Goal: Task Accomplishment & Management: Use online tool/utility

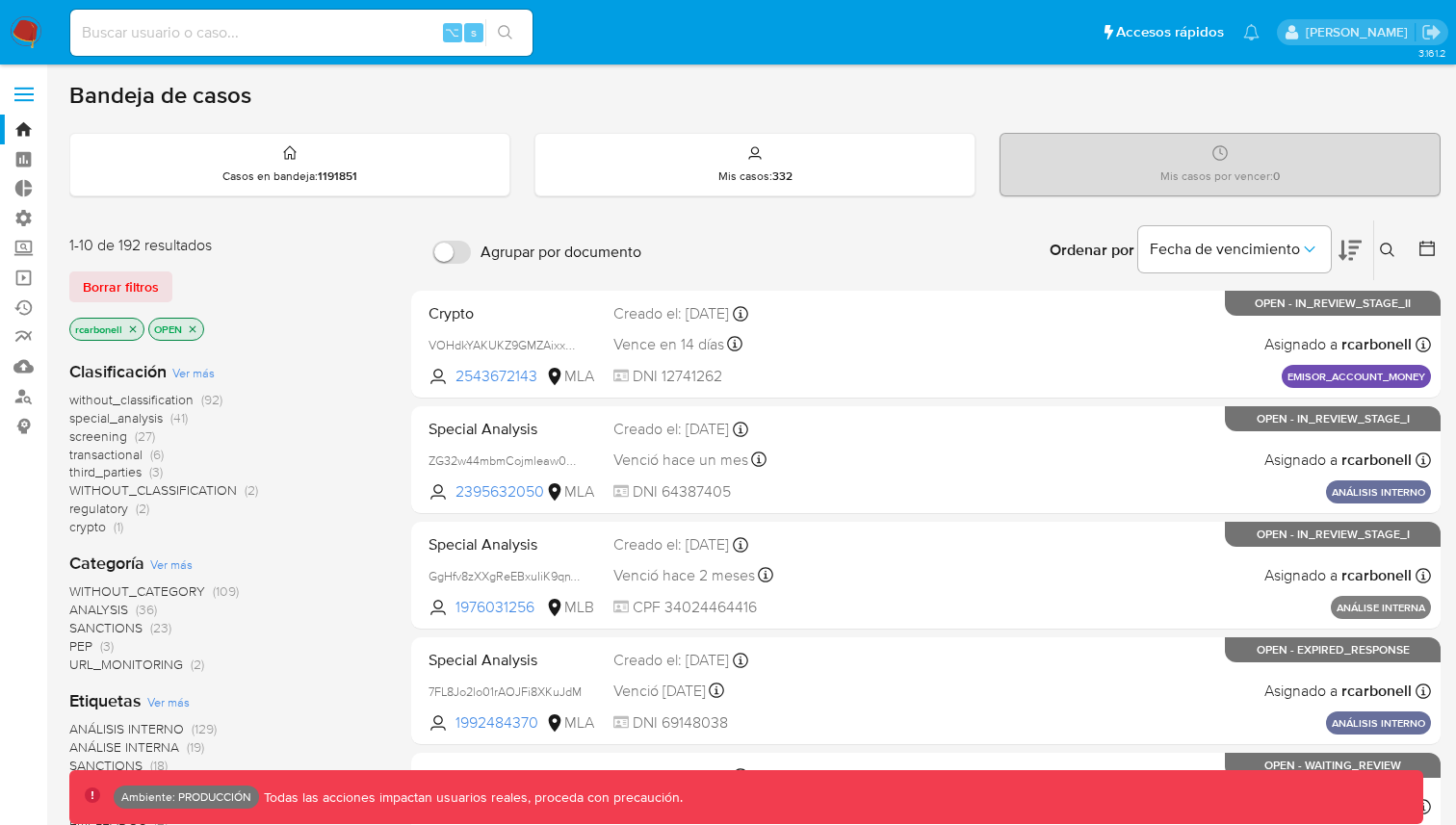
click at [42, 81] on label at bounding box center [24, 93] width 48 height 40
click at [0, 0] on input "checkbox" at bounding box center [0, 0] width 0 height 0
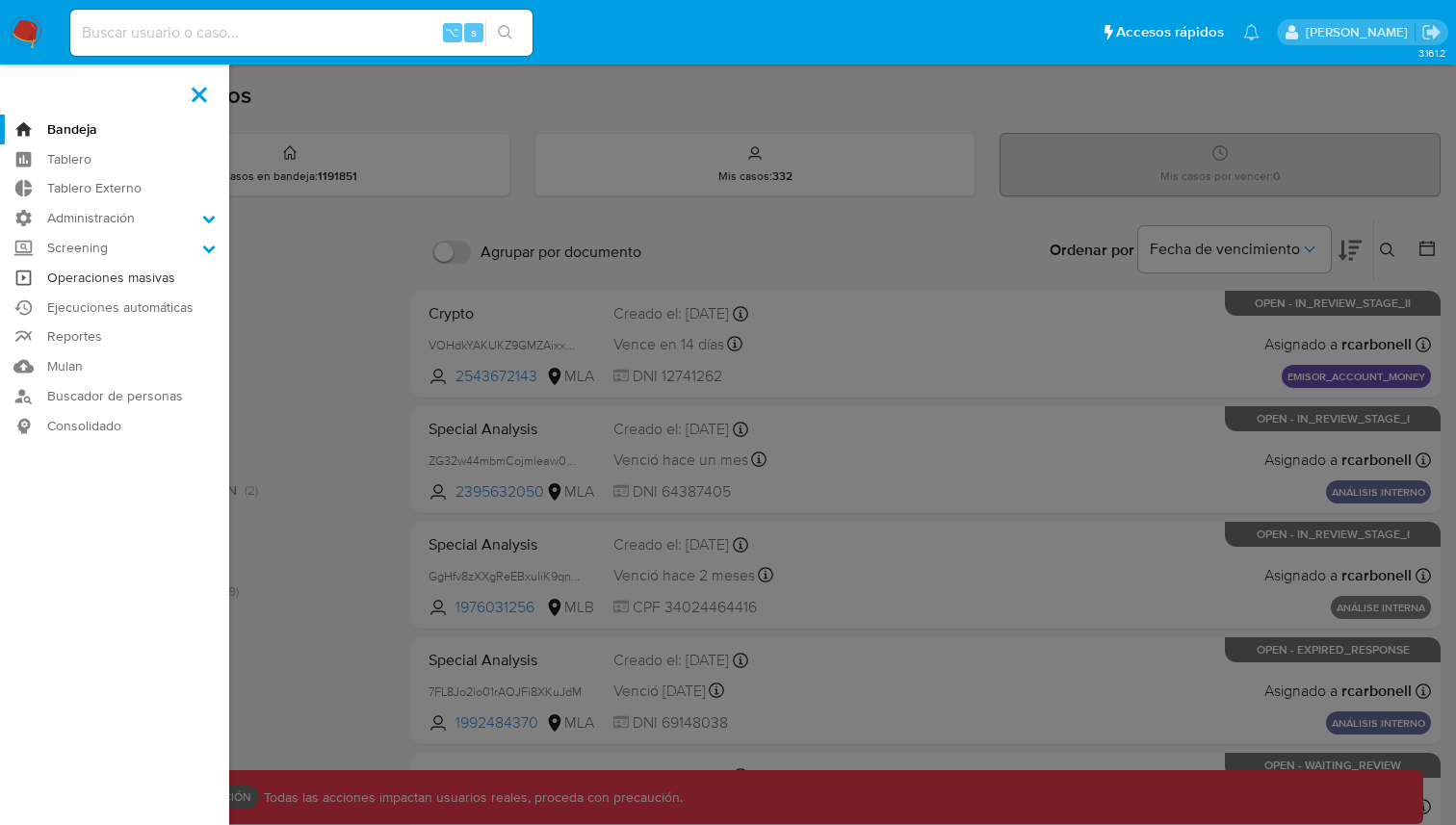
click at [127, 278] on link "Operaciones masivas" at bounding box center [114, 278] width 229 height 29
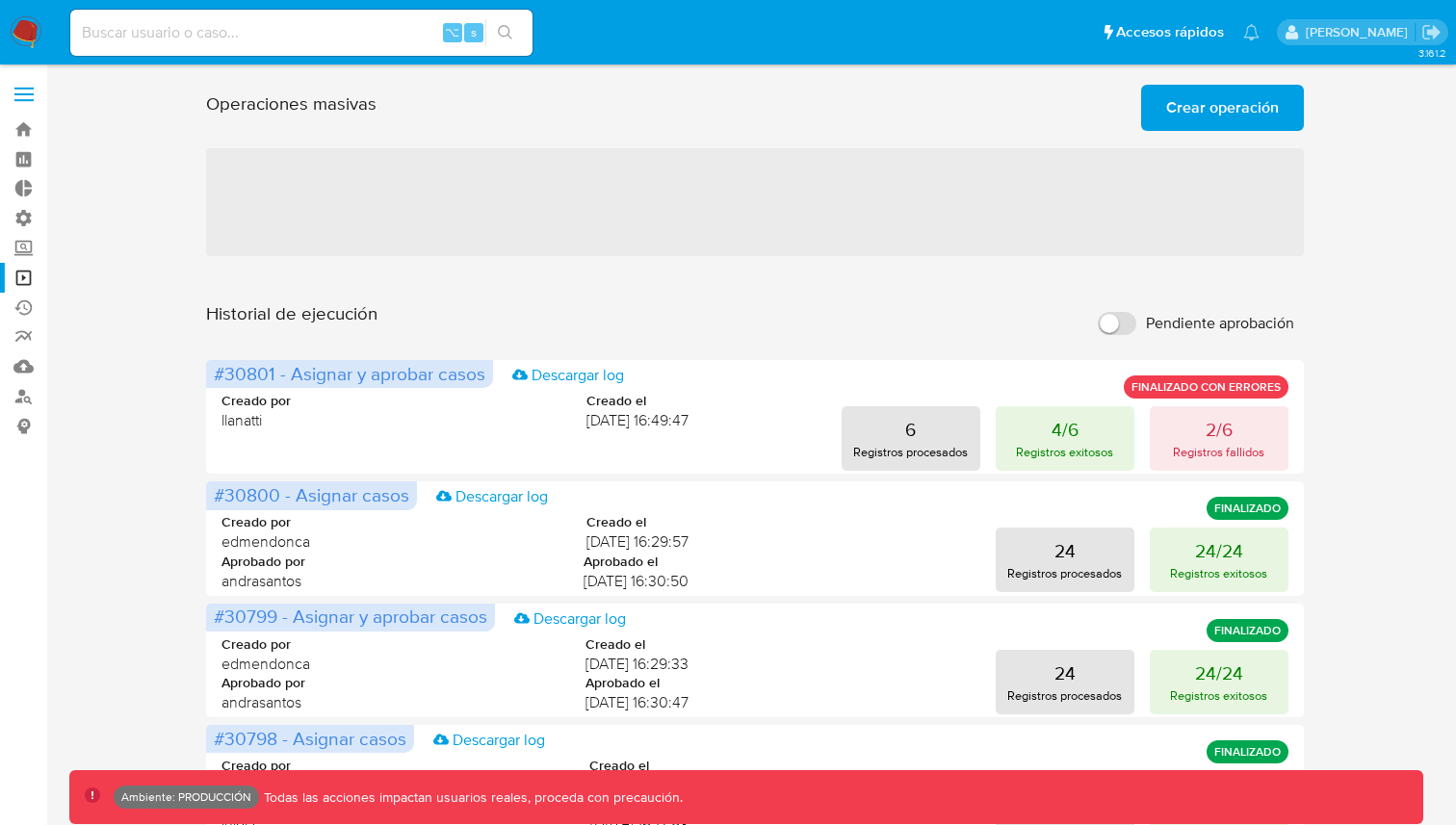
click at [1192, 125] on span "Crear operación" at bounding box center [1222, 107] width 113 height 42
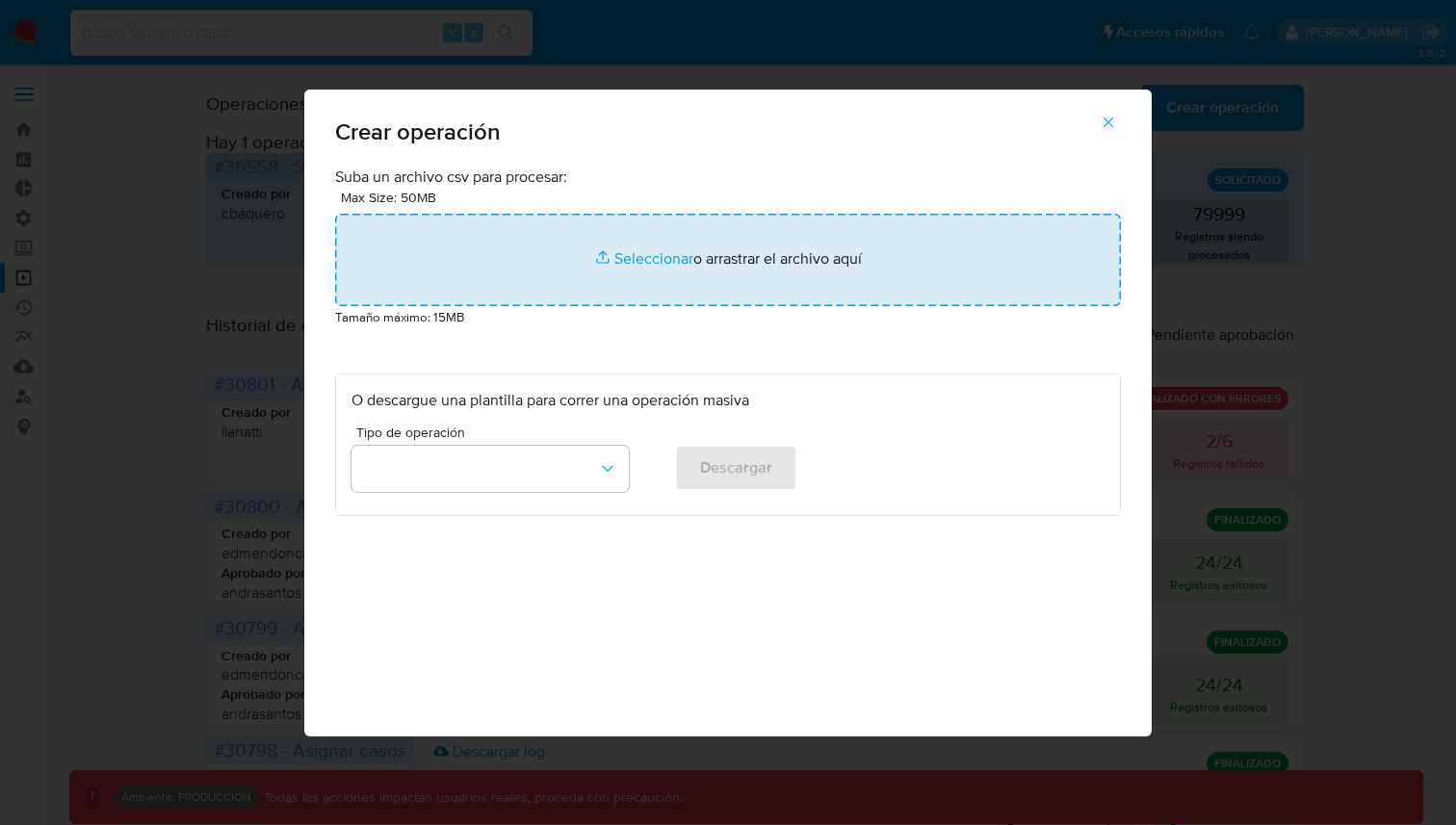
click at [590, 268] on input "file" at bounding box center [728, 260] width 786 height 92
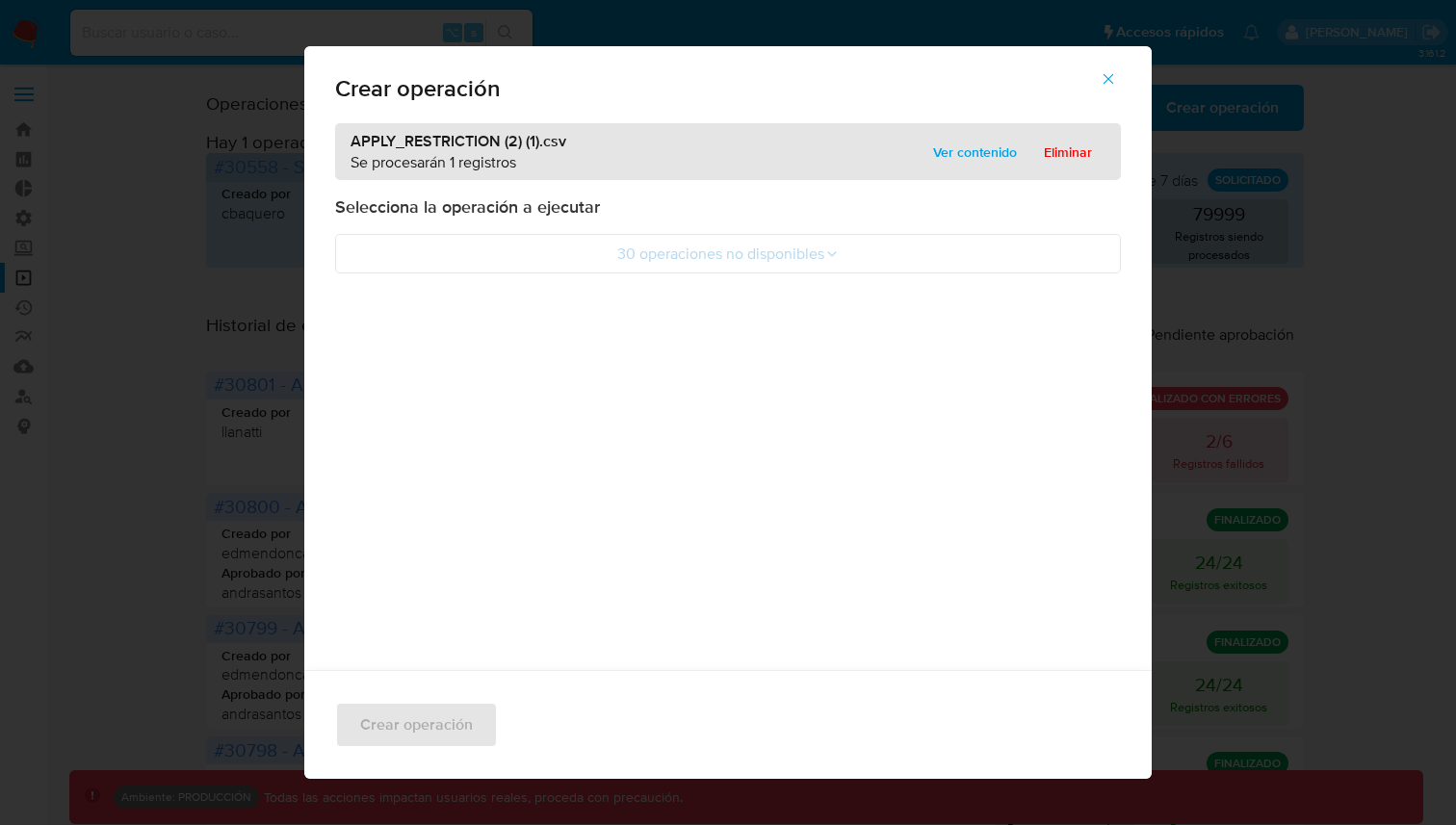
click at [933, 156] on span "Ver contenido" at bounding box center [975, 151] width 84 height 27
